Goal: Contribute content

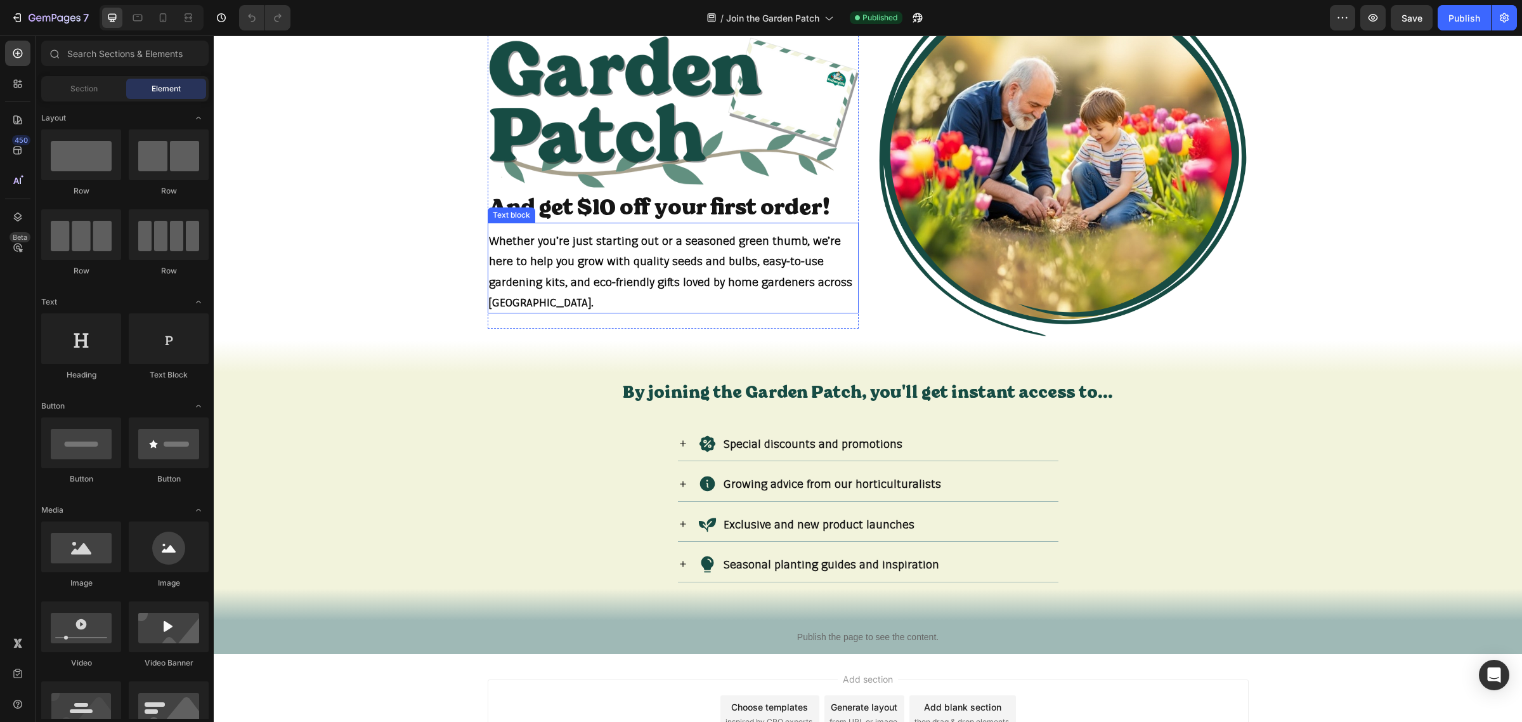
scroll to position [207, 0]
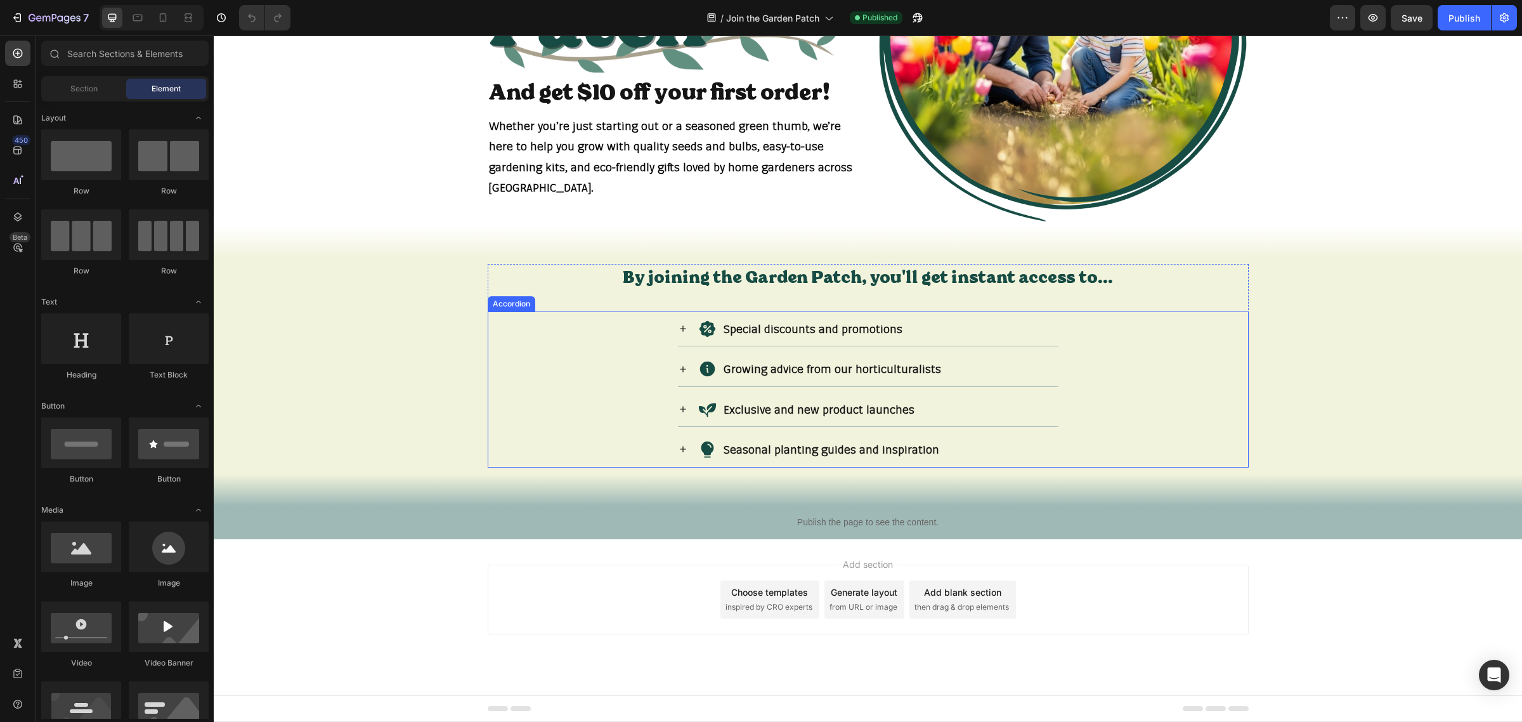
click at [678, 371] on icon at bounding box center [683, 369] width 10 height 10
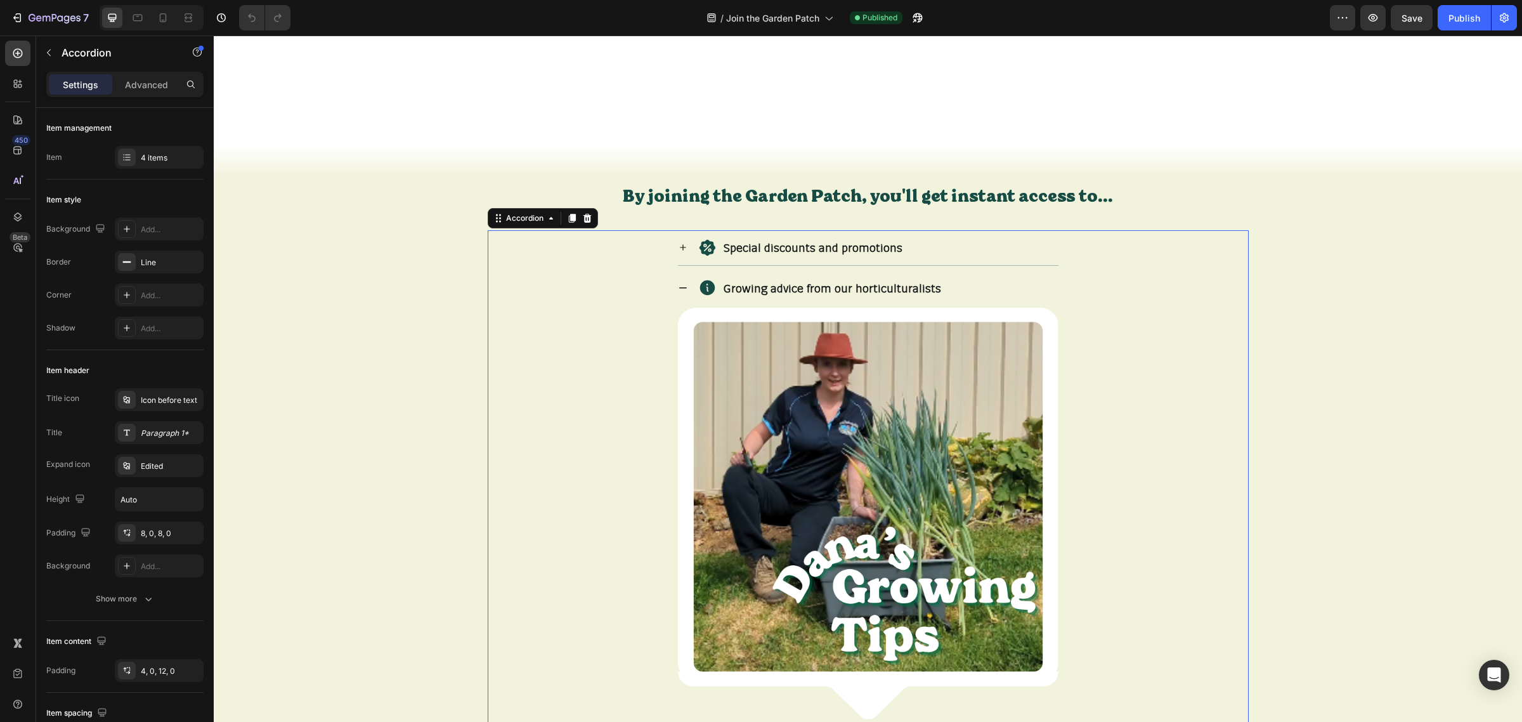
scroll to position [287, 0]
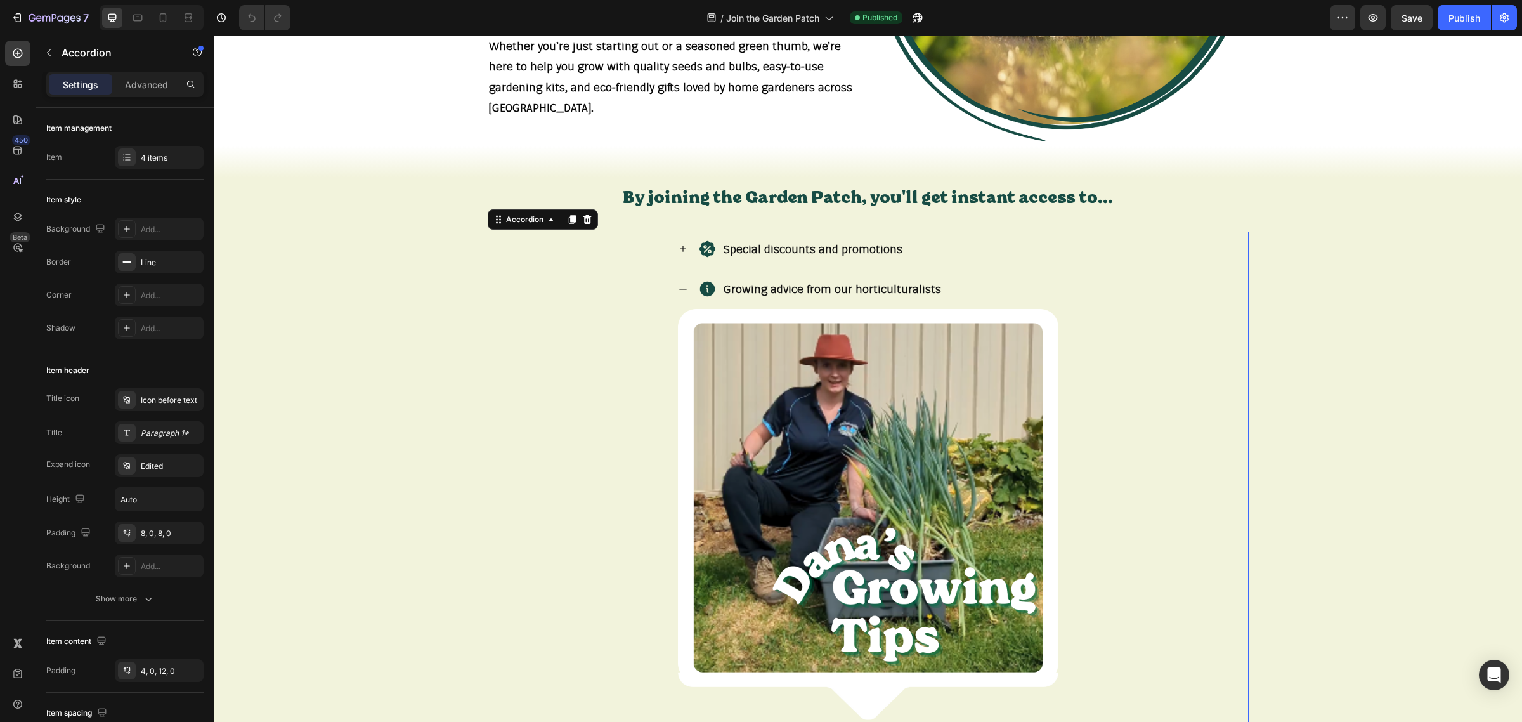
click at [678, 286] on icon at bounding box center [683, 289] width 10 height 10
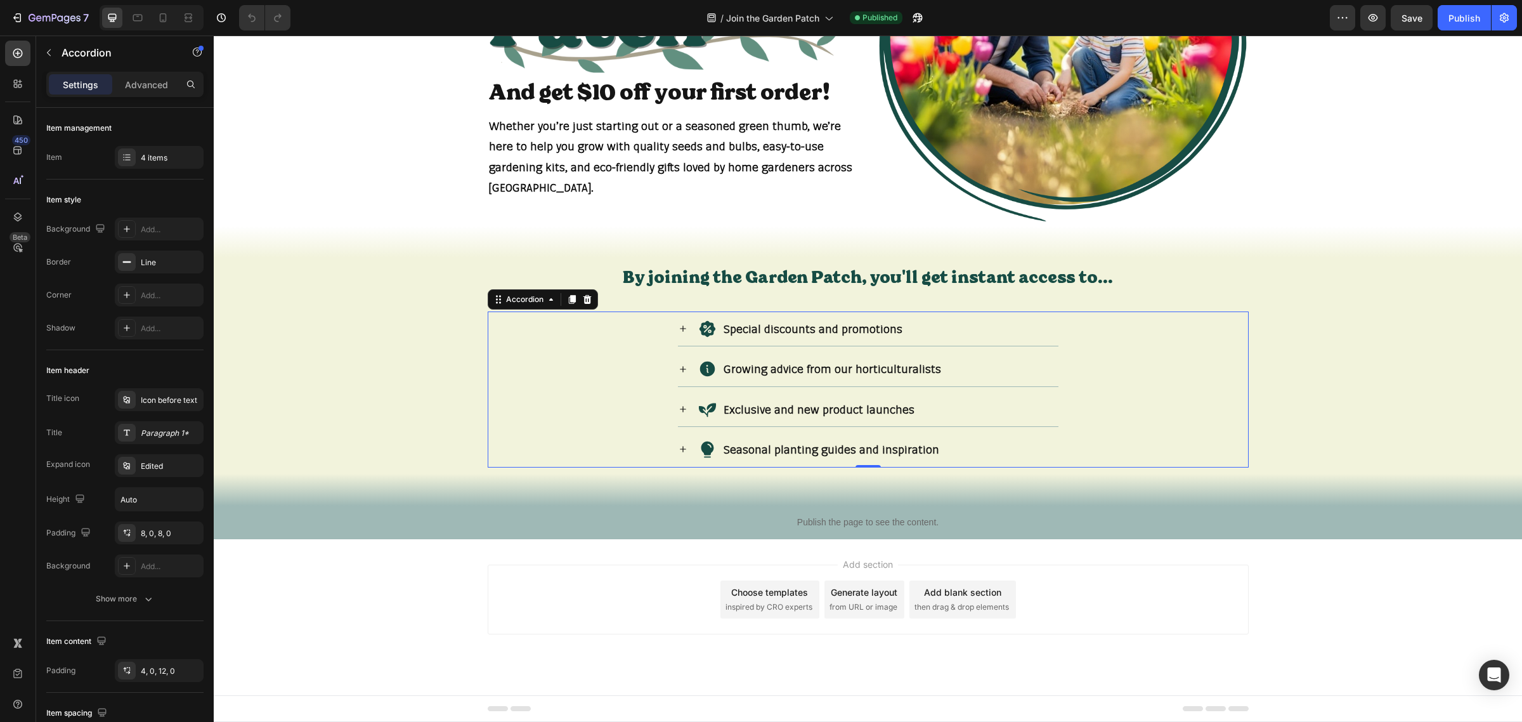
click at [679, 407] on icon at bounding box center [683, 409] width 10 height 10
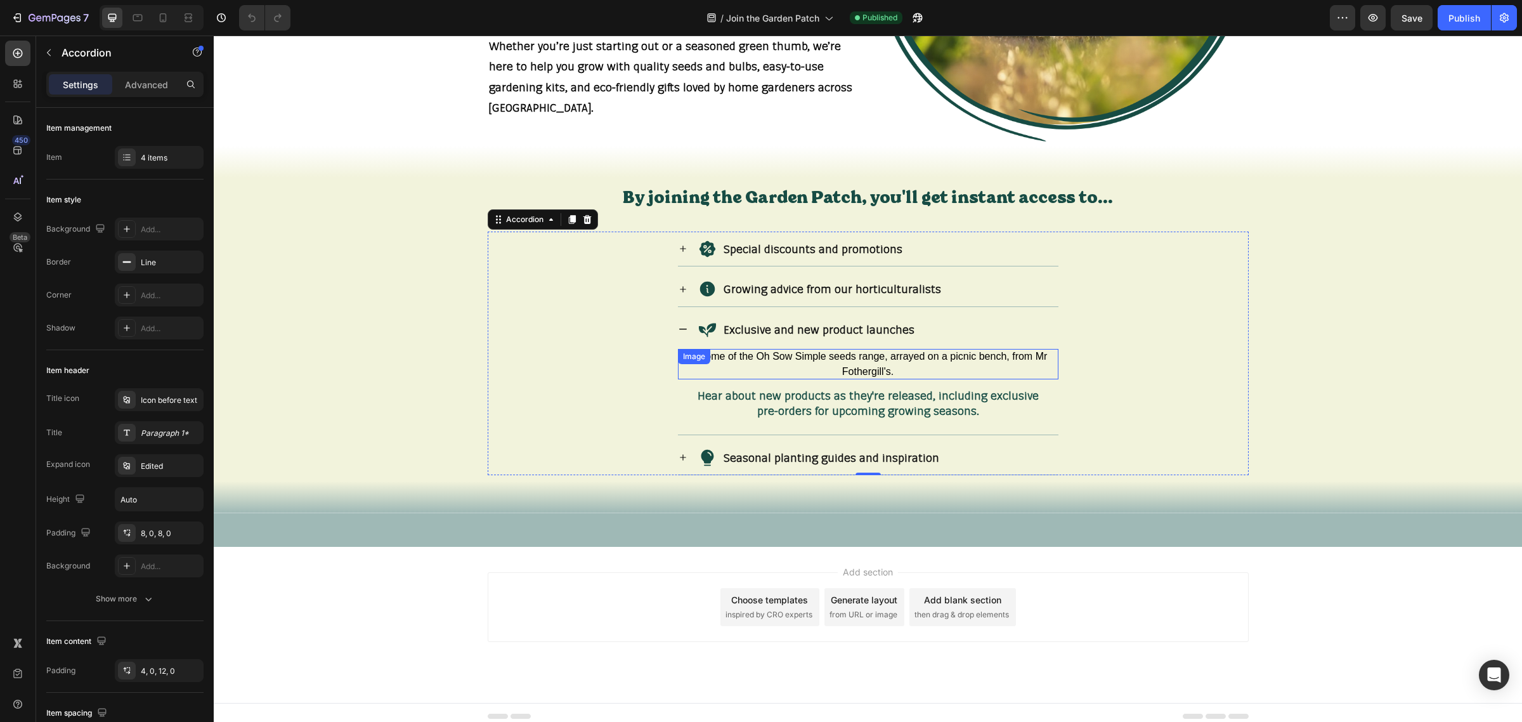
click at [716, 379] on img at bounding box center [868, 364] width 381 height 30
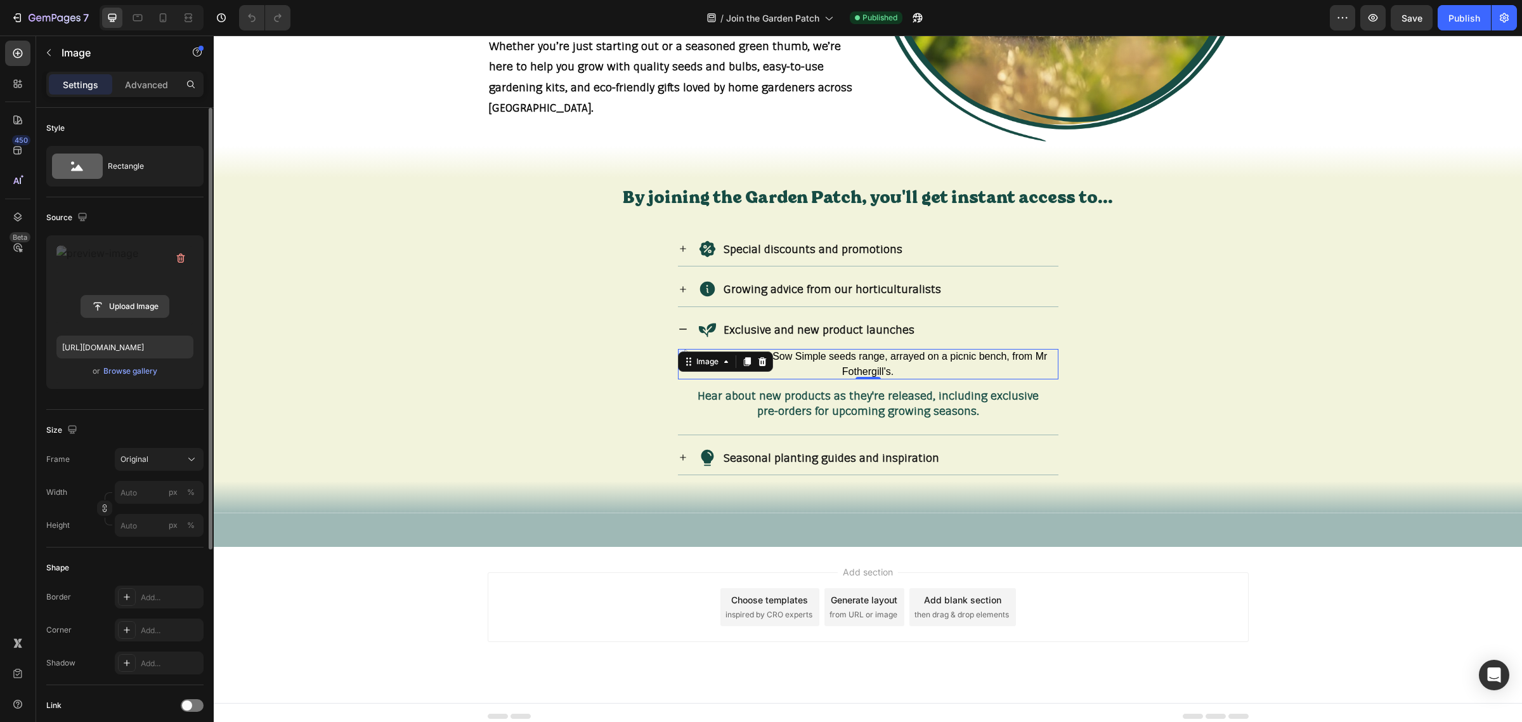
click at [140, 306] on input "file" at bounding box center [125, 307] width 88 height 22
type input "[URL][DOMAIN_NAME]"
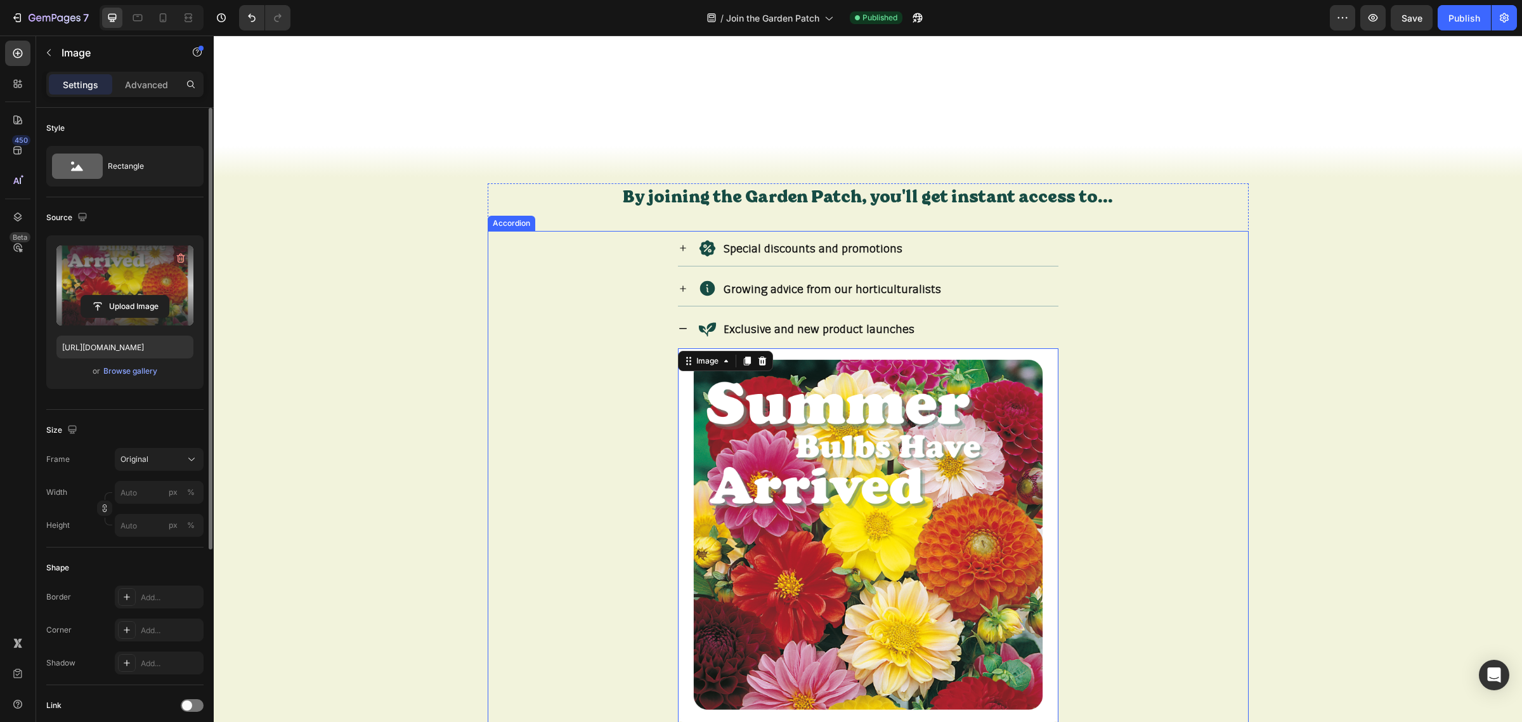
scroll to position [604, 0]
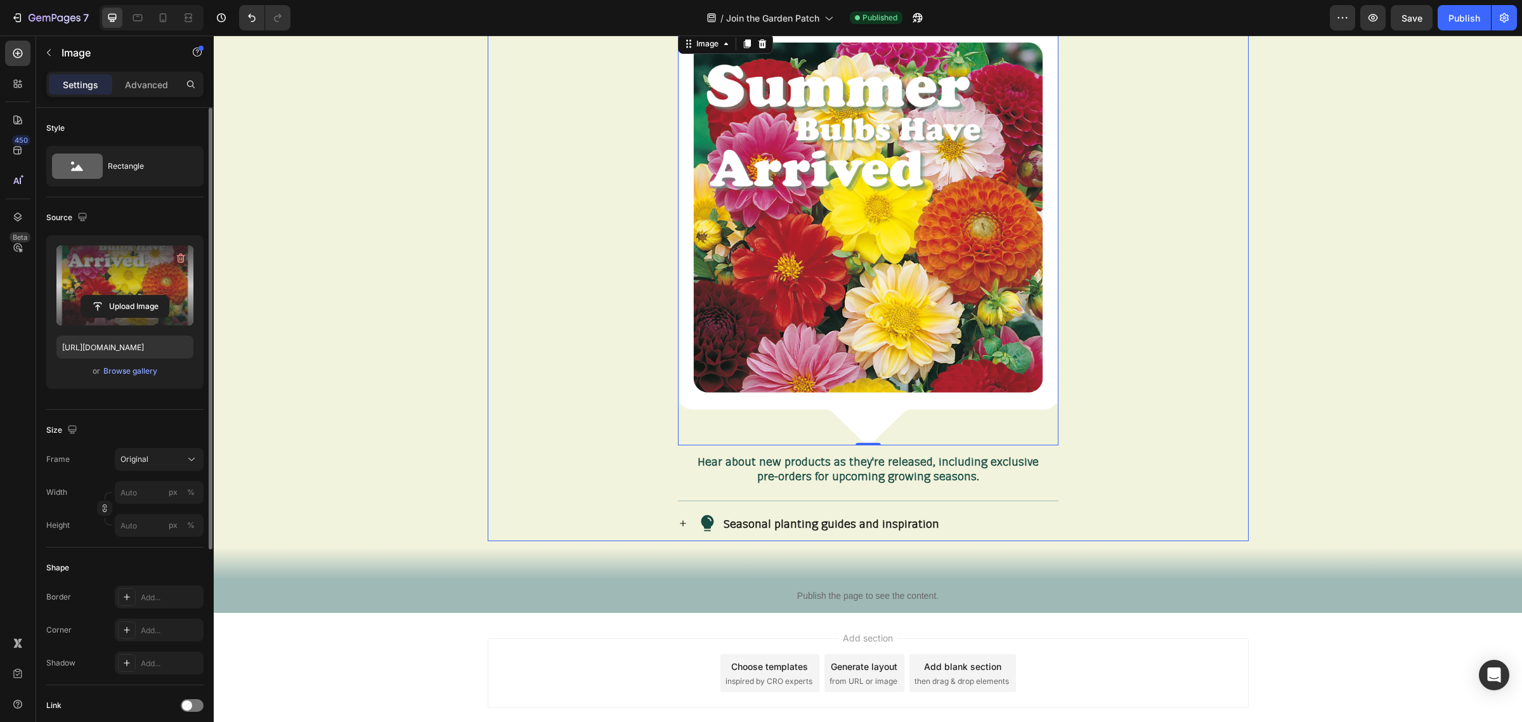
click at [580, 438] on div "Exclusive and new product launches Image 0 Hear about new products as they're r…" at bounding box center [868, 247] width 760 height 507
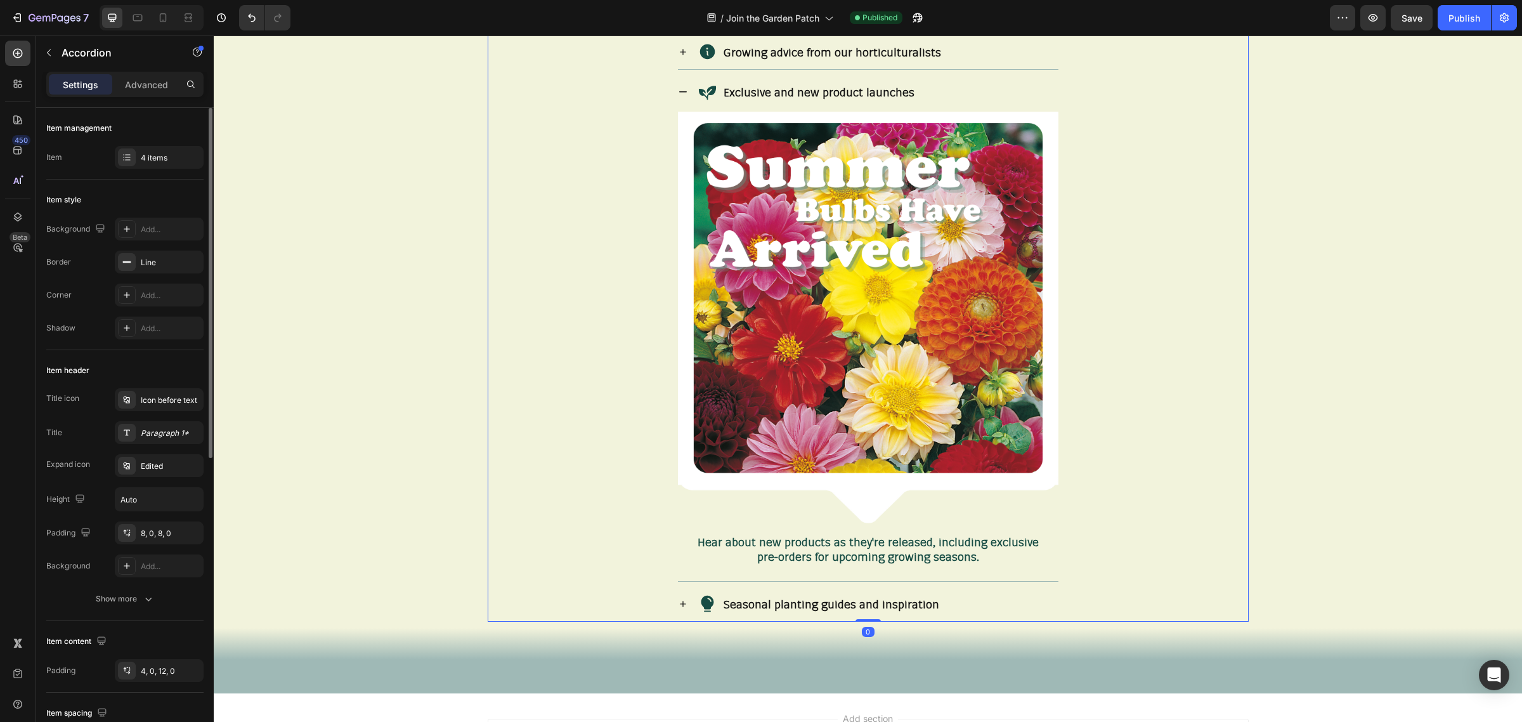
scroll to position [525, 0]
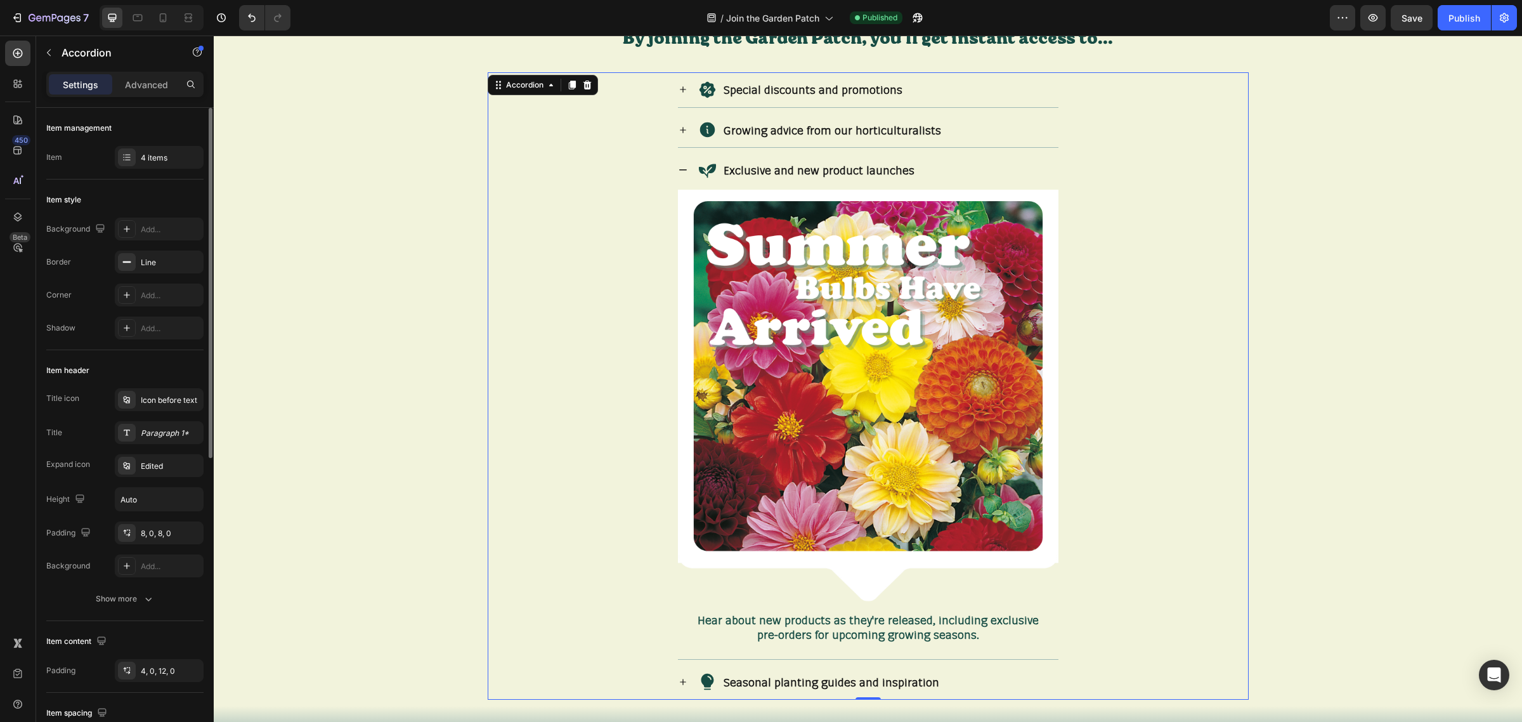
click at [680, 169] on icon at bounding box center [683, 170] width 10 height 10
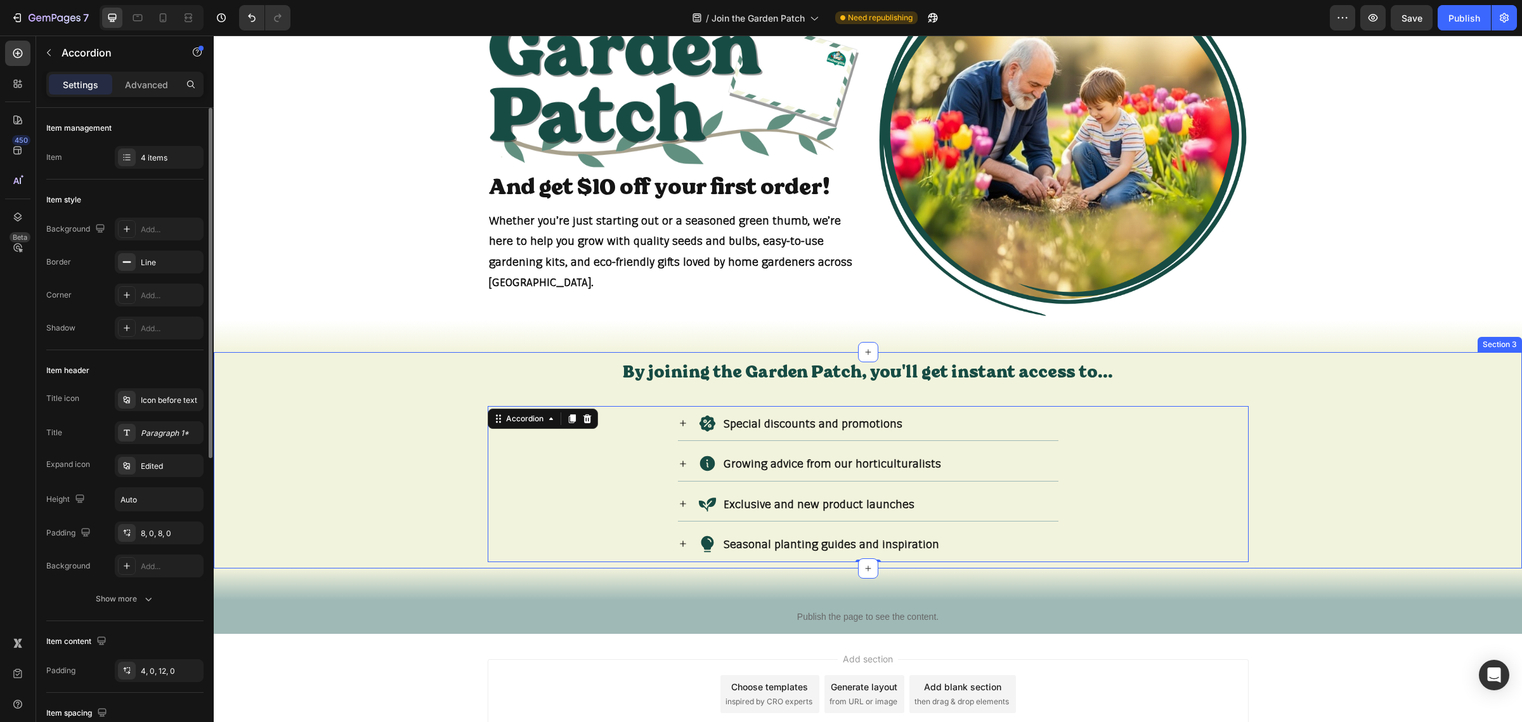
scroll to position [0, 0]
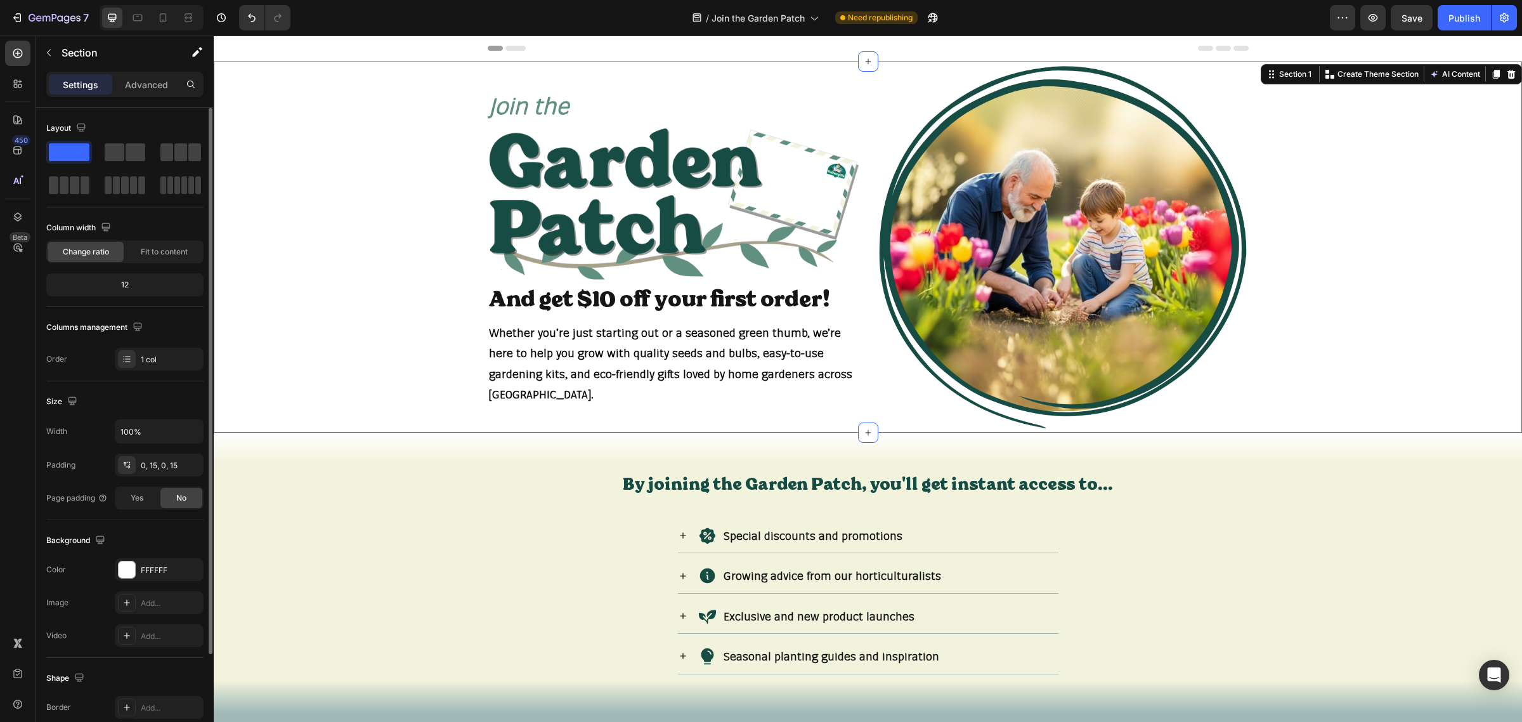
drag, startPoint x: 419, startPoint y: 87, endPoint x: 443, endPoint y: 109, distance: 32.8
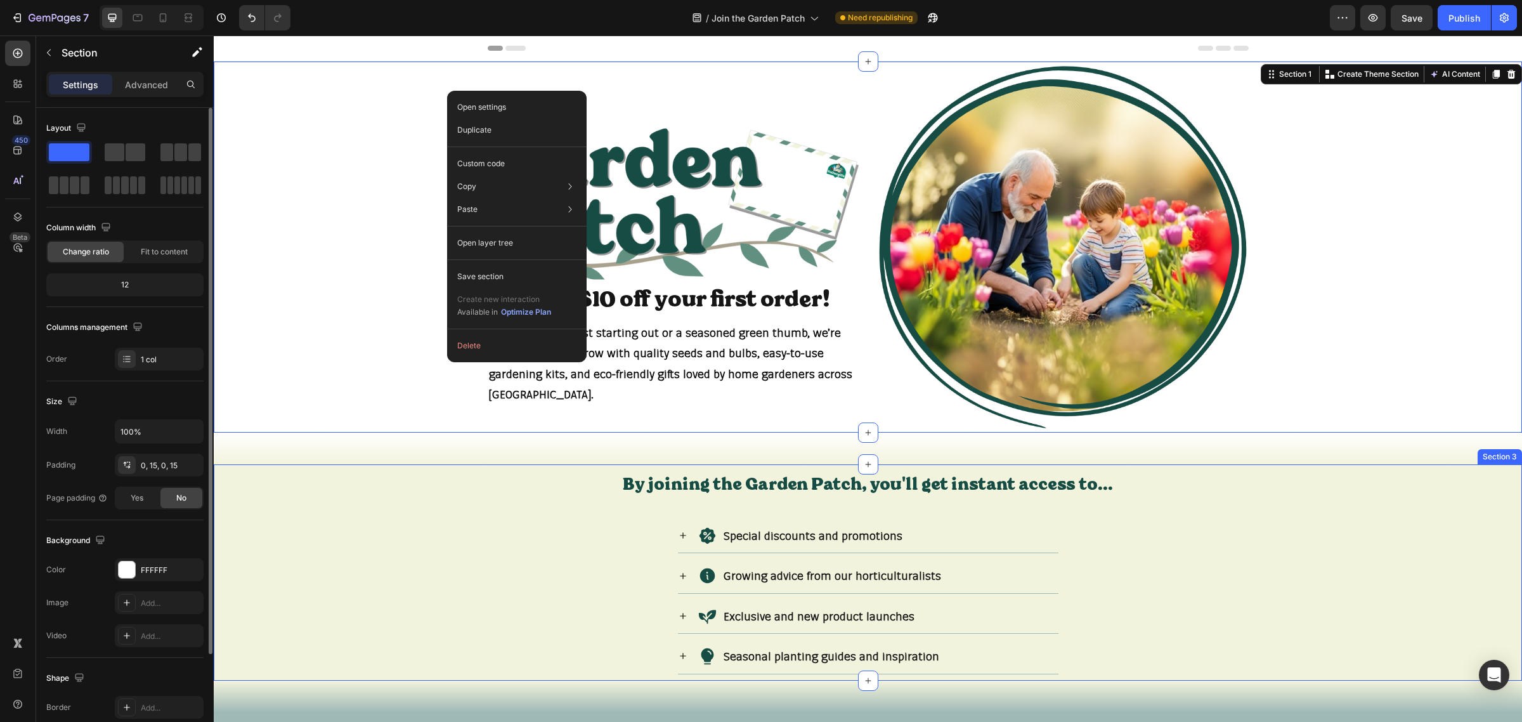
click at [457, 612] on div "By joining the Garden Patch, you'll get instant access to... Text block Special…" at bounding box center [868, 572] width 1309 height 216
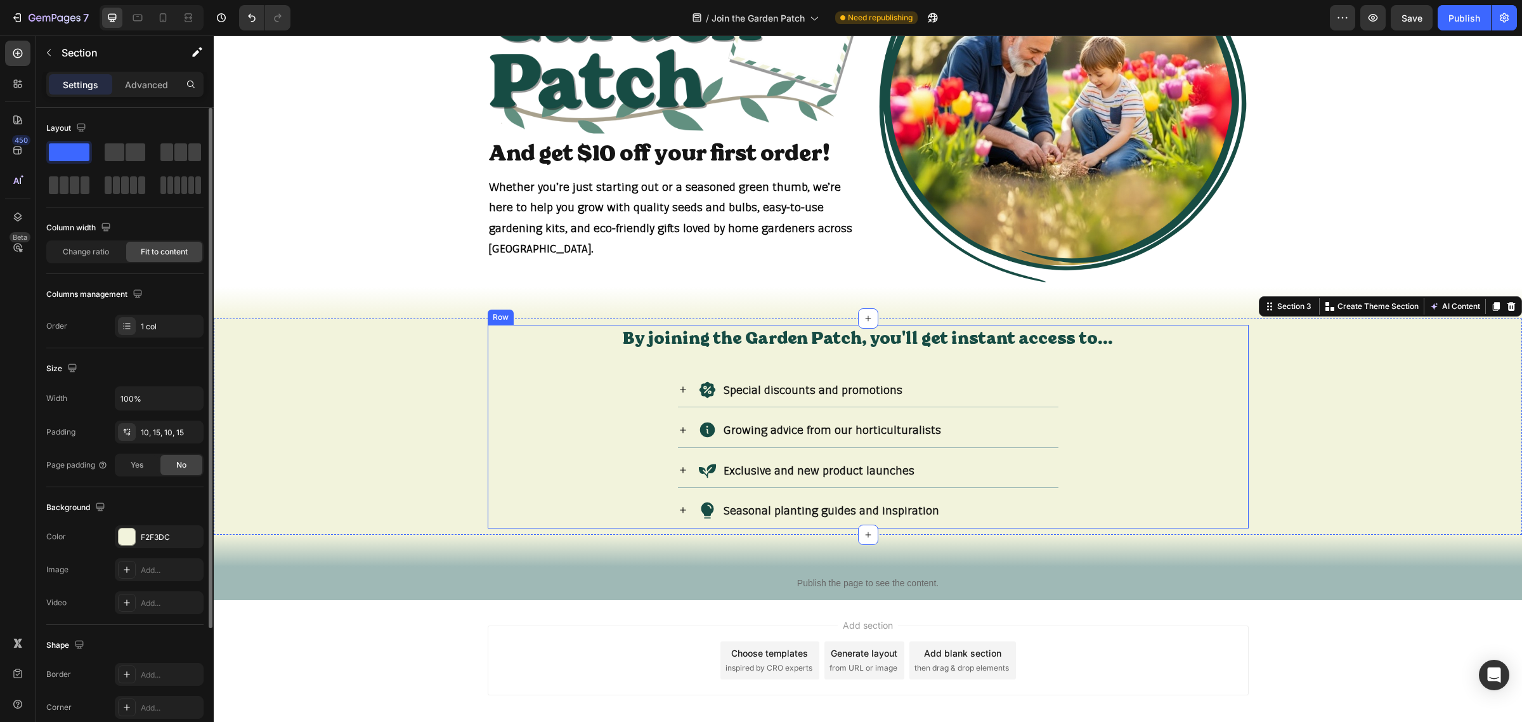
scroll to position [159, 0]
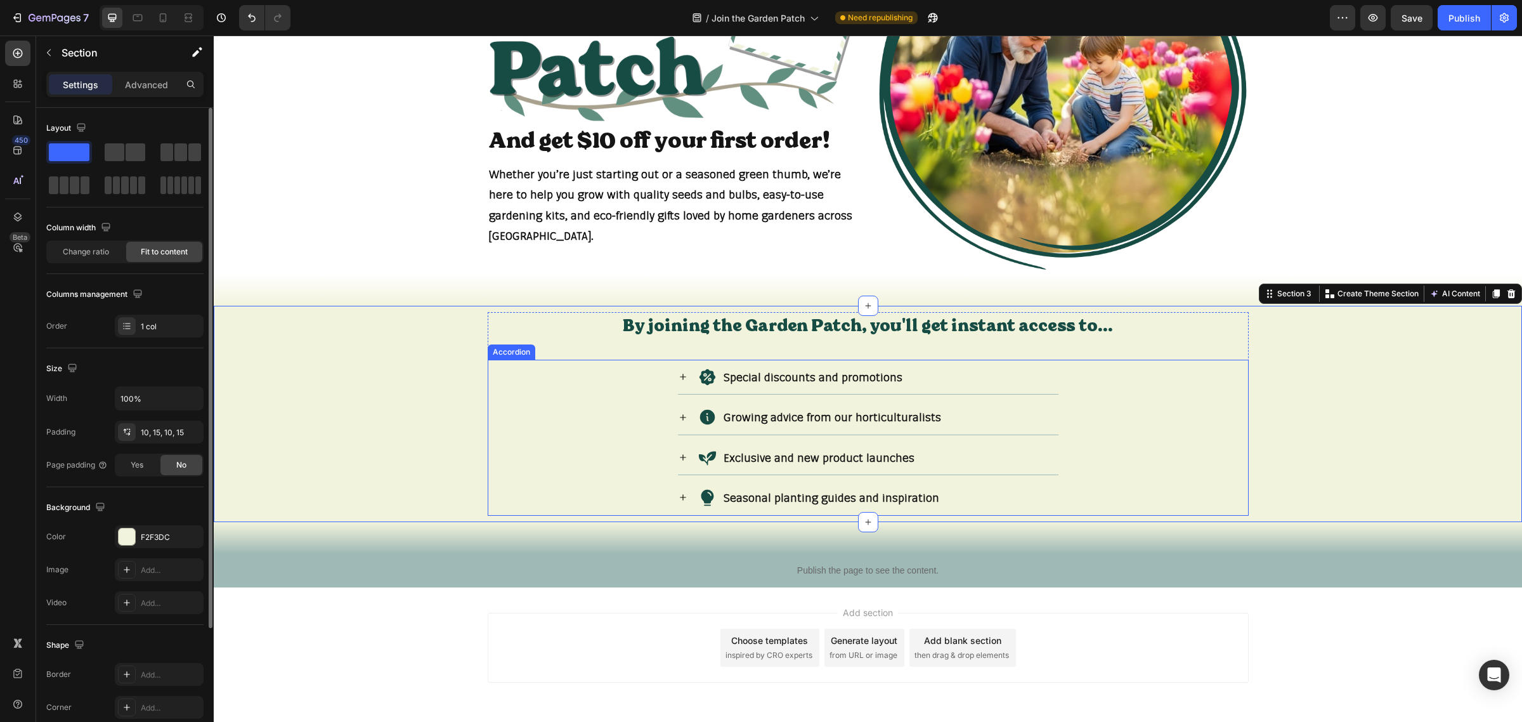
click at [678, 384] on div "Special discounts and promotions" at bounding box center [868, 377] width 381 height 34
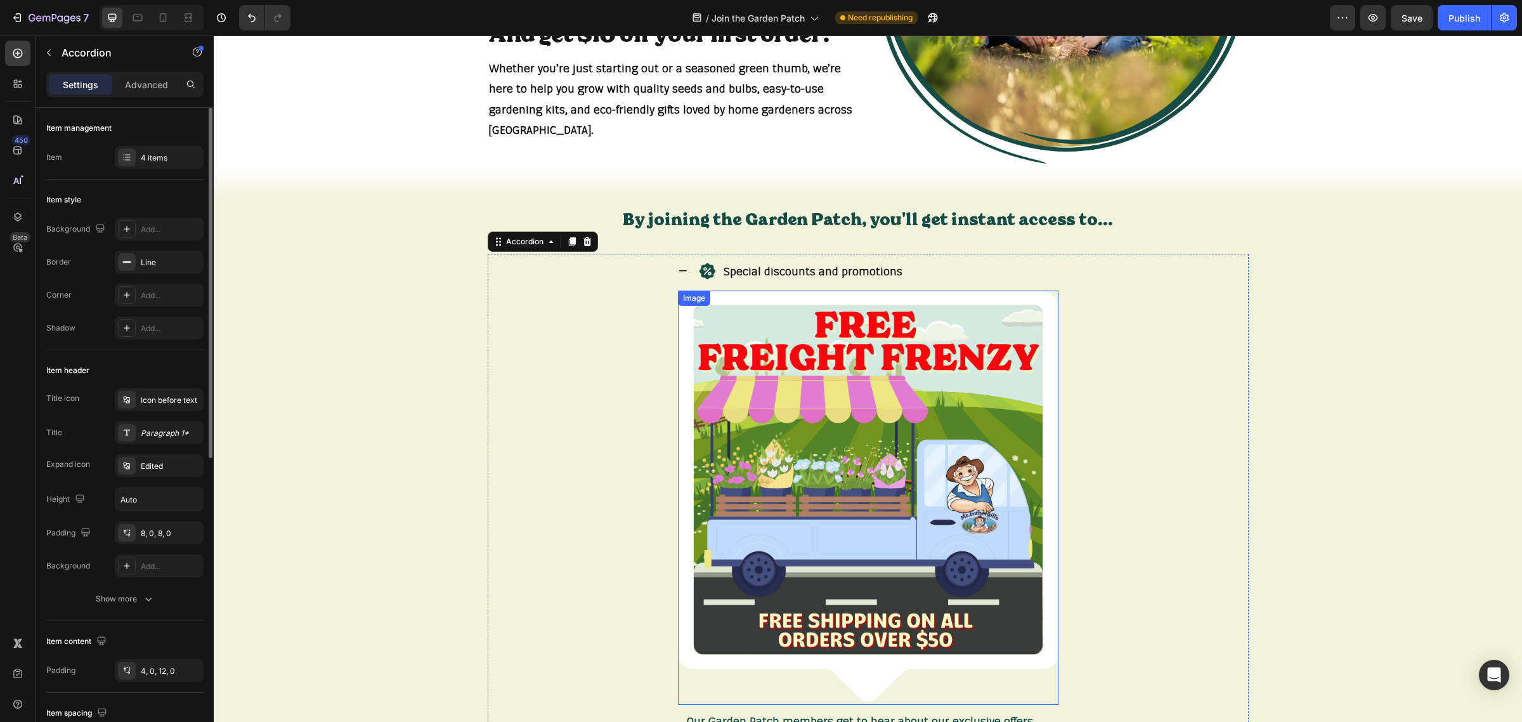
scroll to position [396, 0]
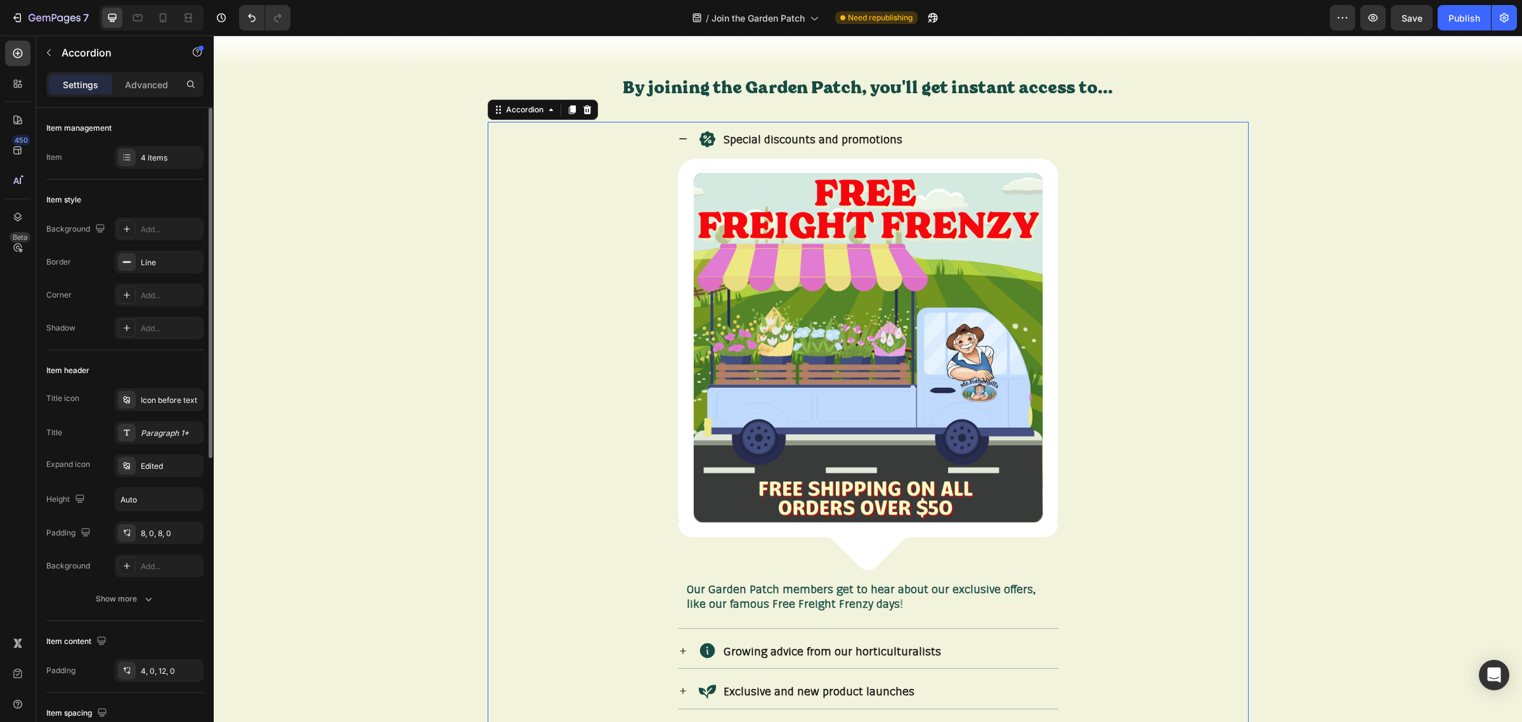
click at [687, 654] on div "Growing advice from our horticulturalists" at bounding box center [868, 651] width 381 height 34
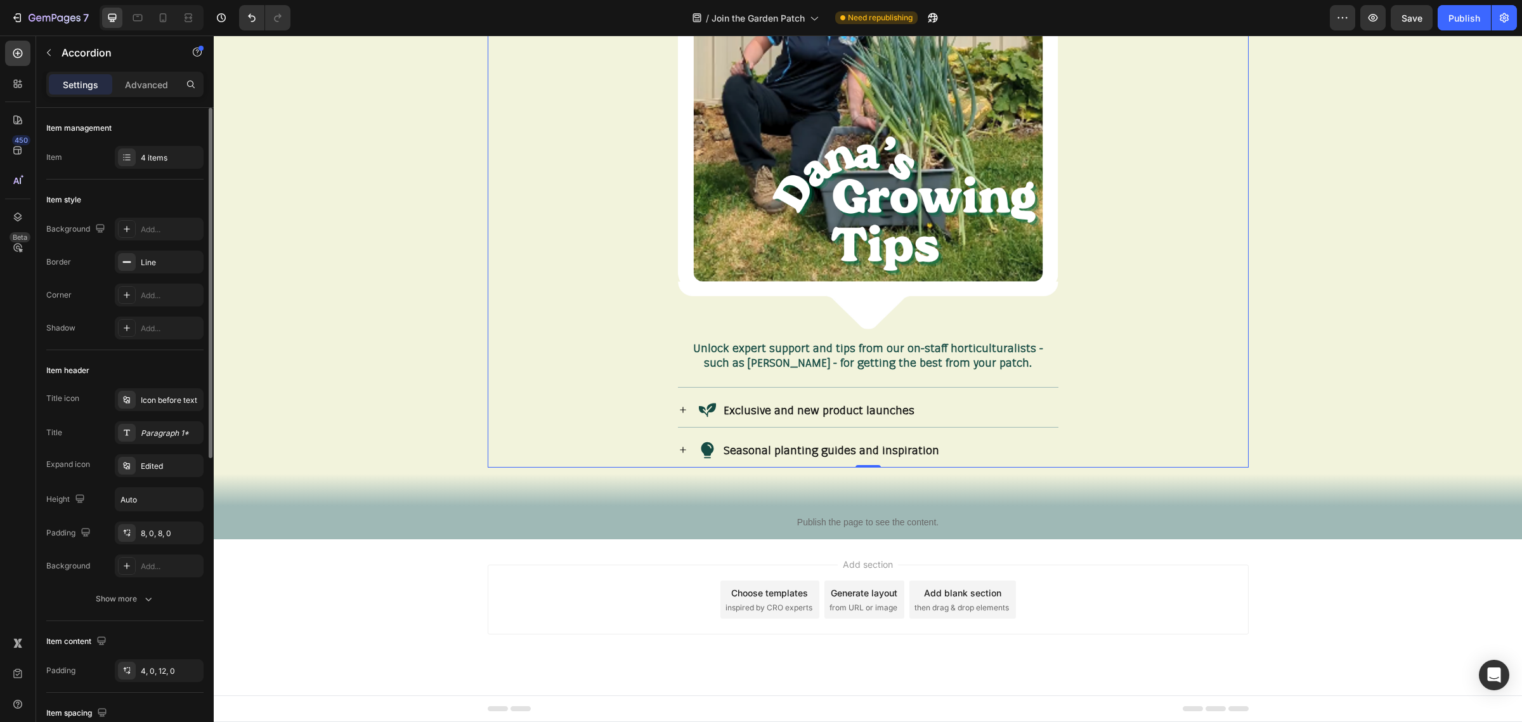
scroll to position [1150, 0]
click at [682, 414] on div "Exclusive and new product launches" at bounding box center [868, 410] width 381 height 34
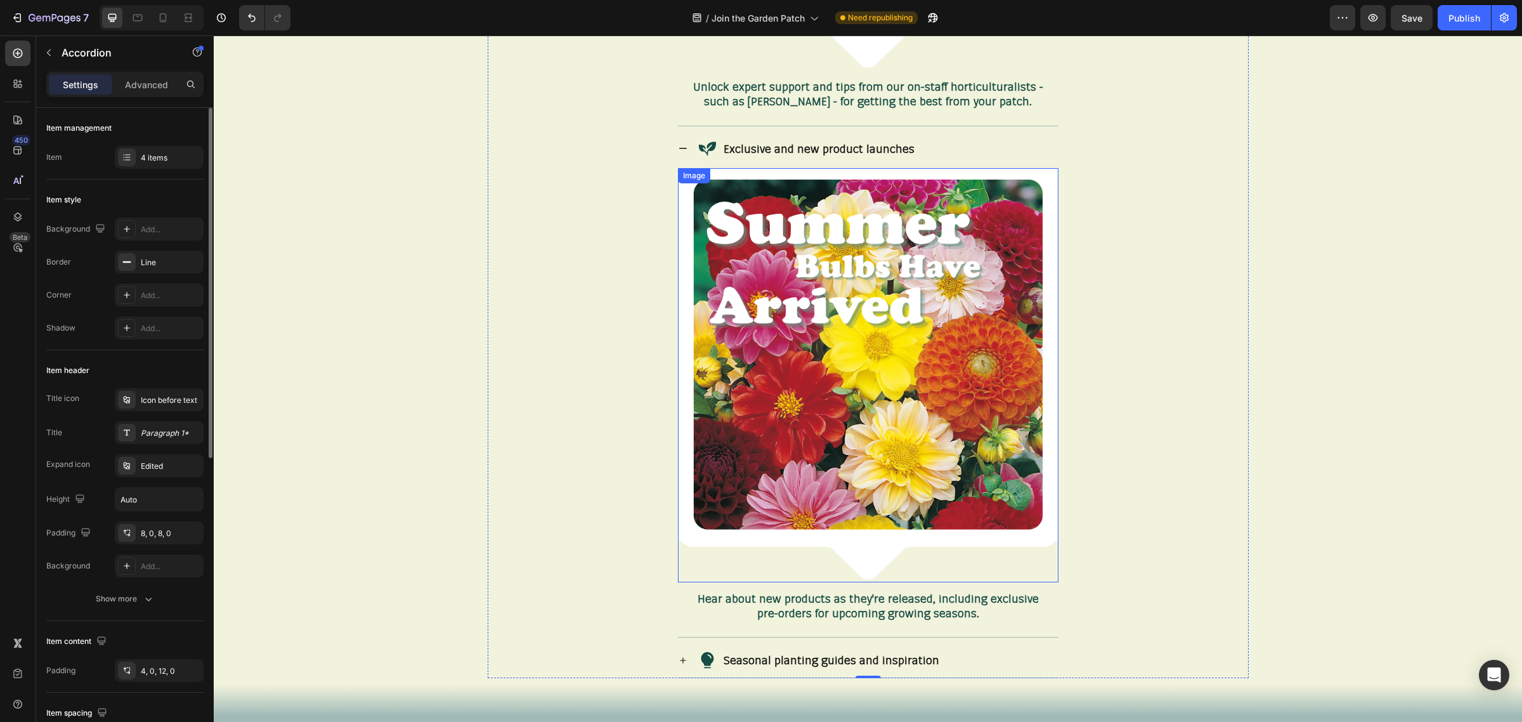
scroll to position [1547, 0]
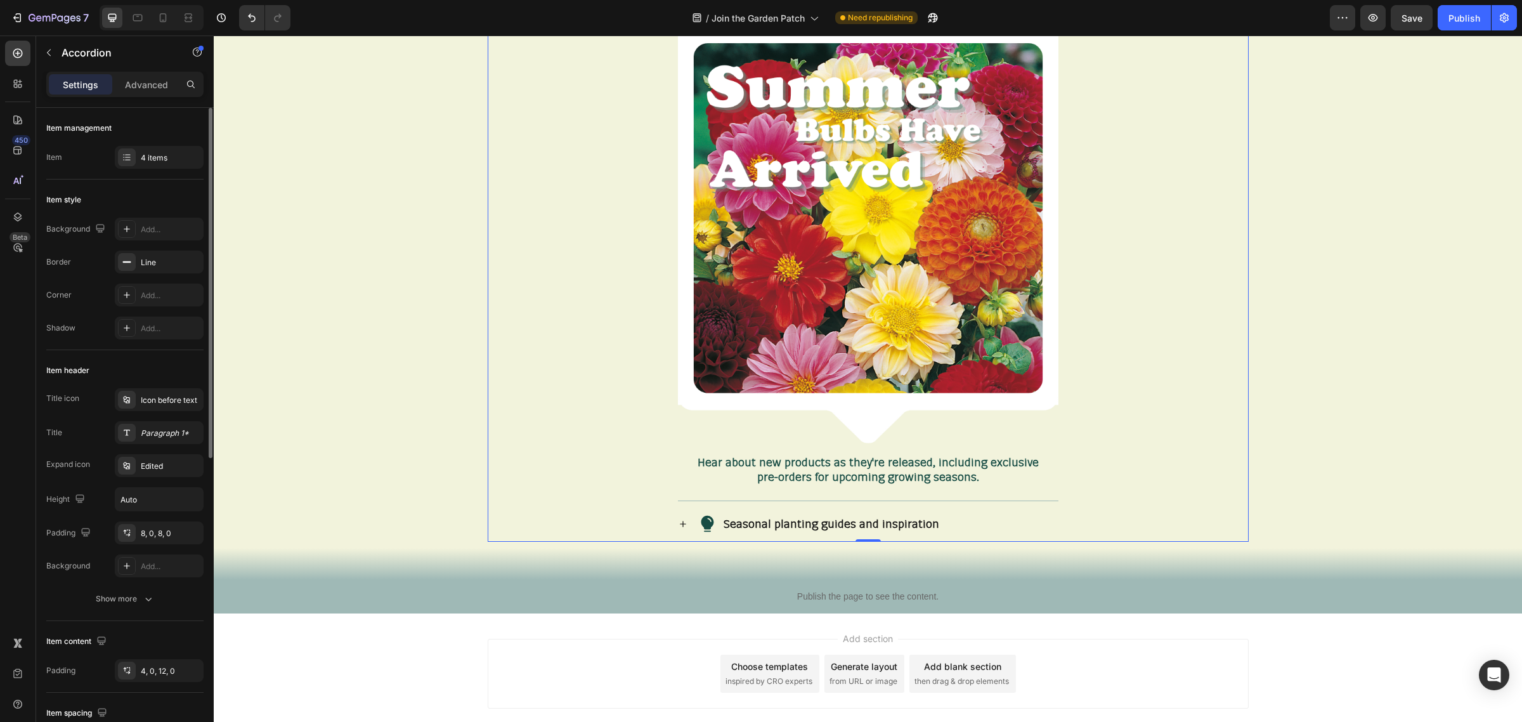
click at [680, 525] on icon at bounding box center [683, 524] width 6 height 6
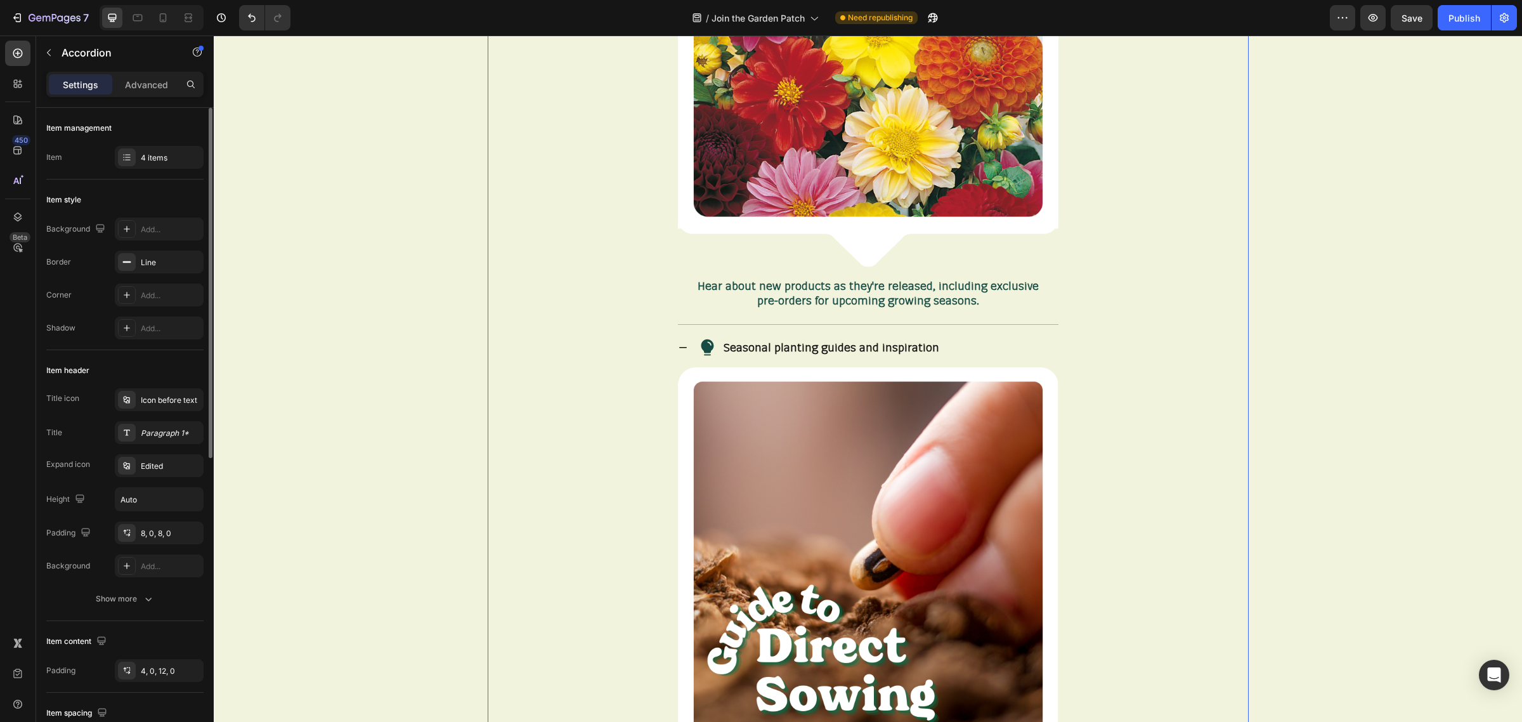
scroll to position [1943, 0]
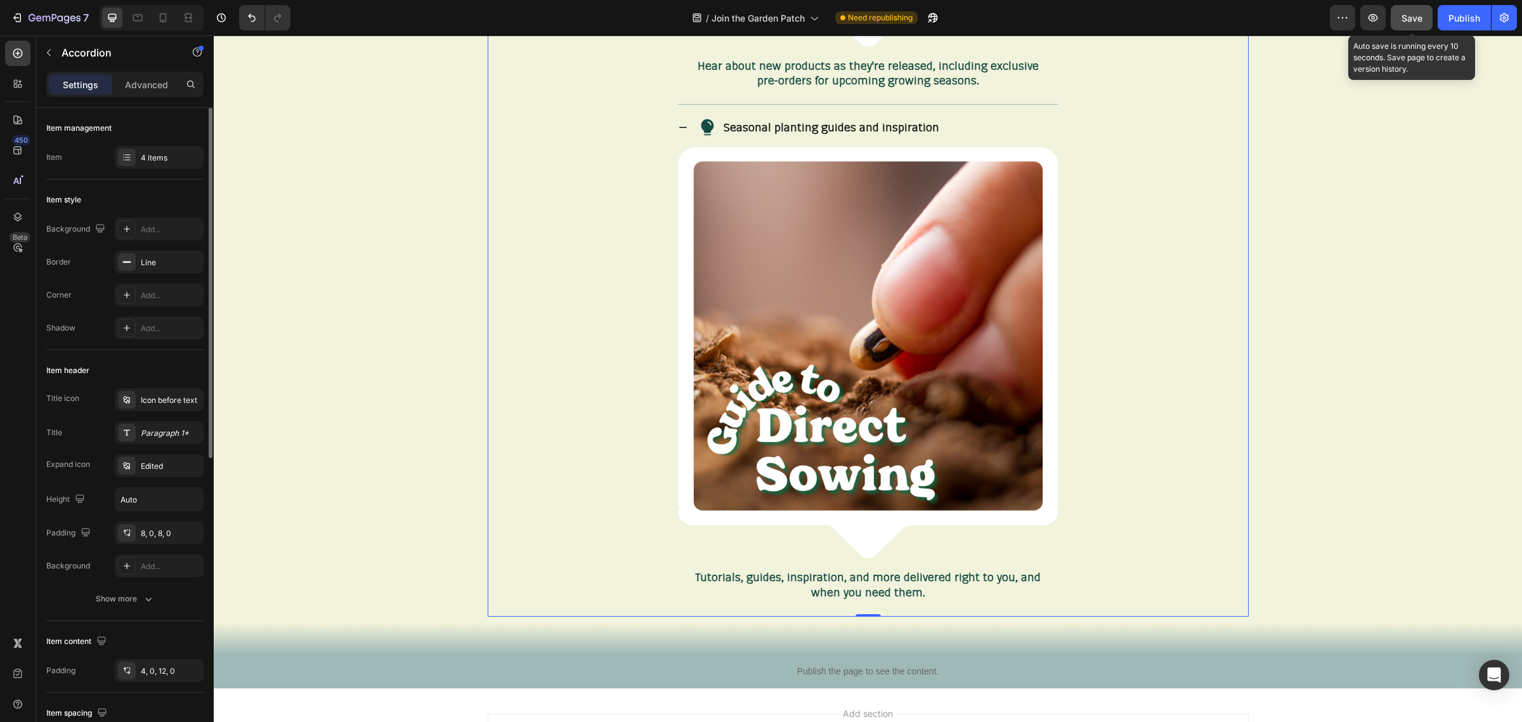
click at [1415, 20] on span "Save" at bounding box center [1412, 18] width 21 height 11
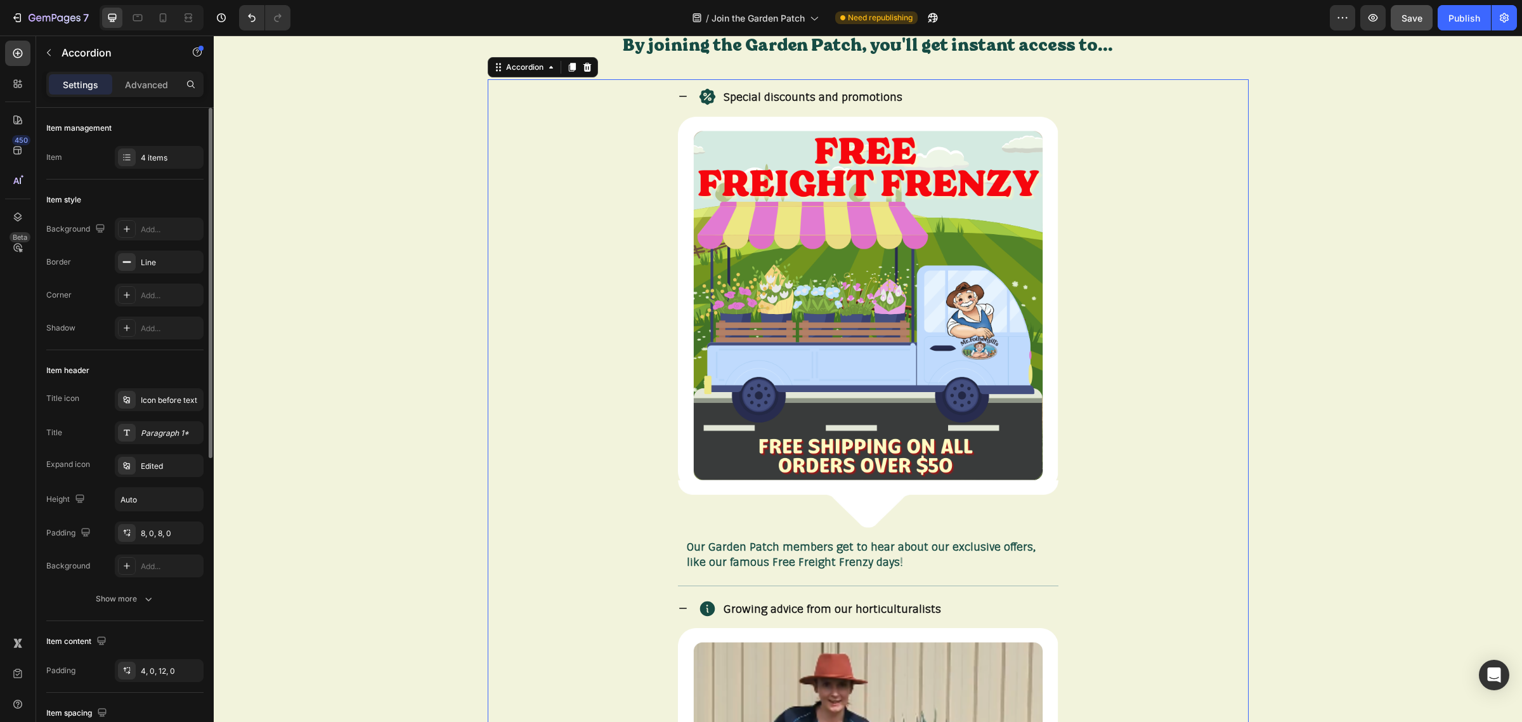
scroll to position [436, 0]
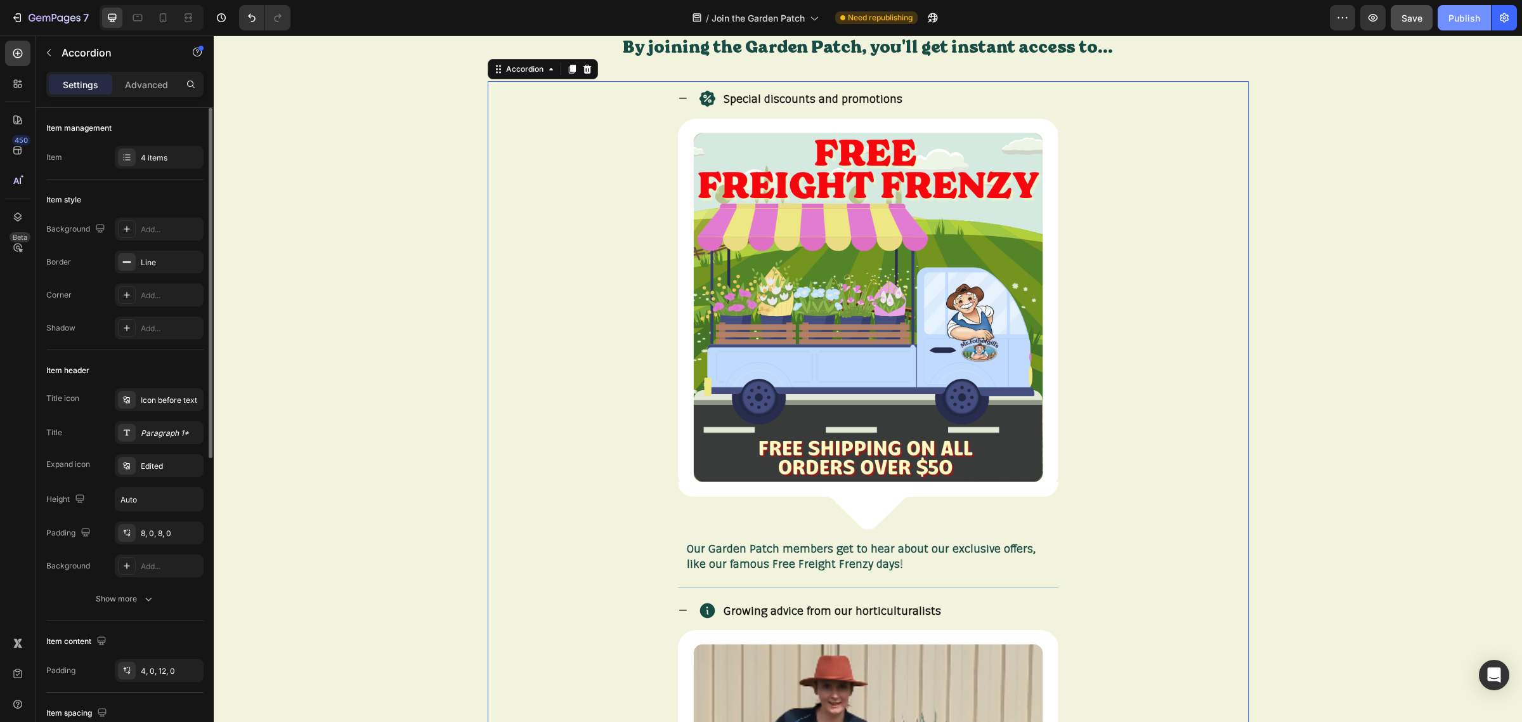
click at [1467, 24] on button "Publish" at bounding box center [1464, 17] width 53 height 25
